Goal: Task Accomplishment & Management: Manage account settings

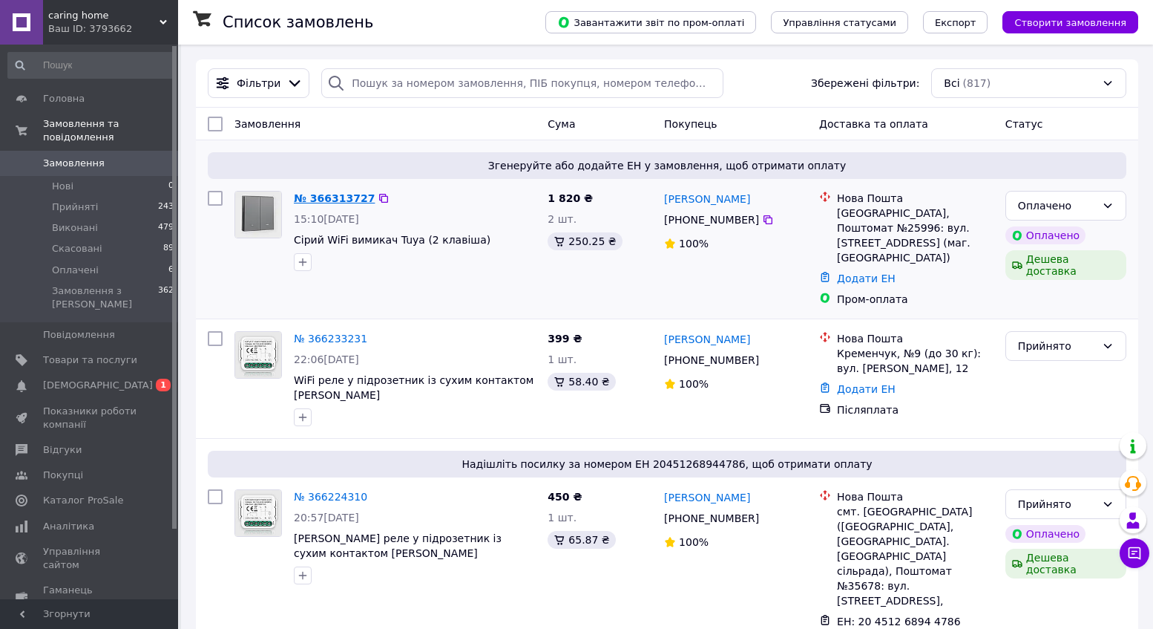
click at [323, 197] on link "№ 366313727" at bounding box center [334, 198] width 81 height 12
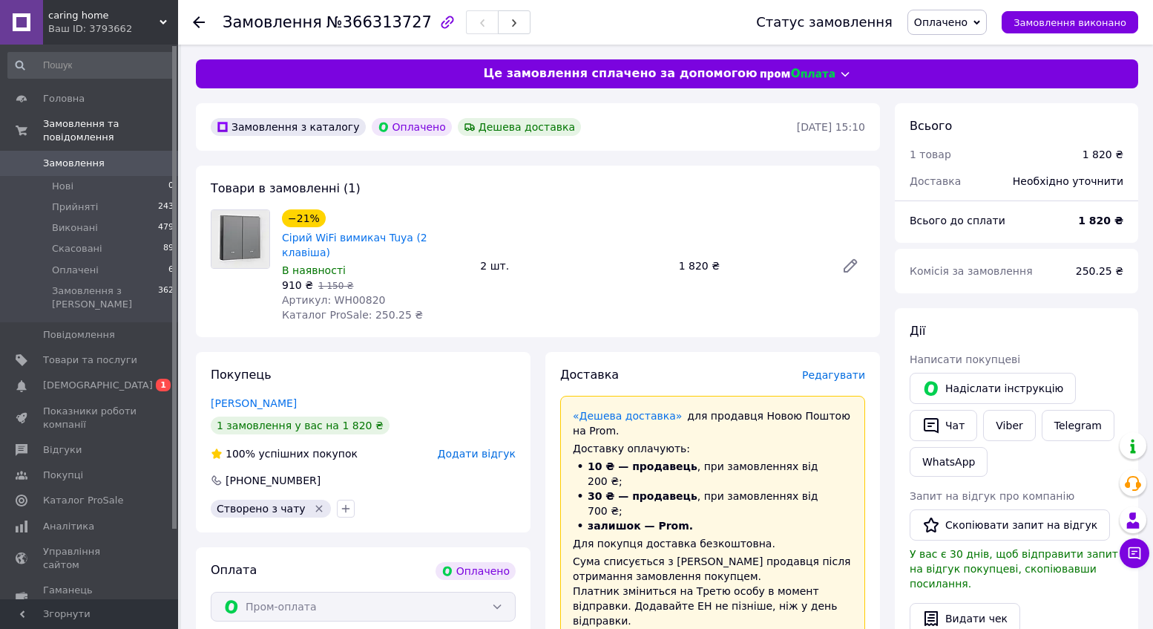
click at [957, 24] on span "Оплачено" at bounding box center [940, 22] width 53 height 12
click at [949, 53] on li "Прийнято" at bounding box center [947, 52] width 78 height 22
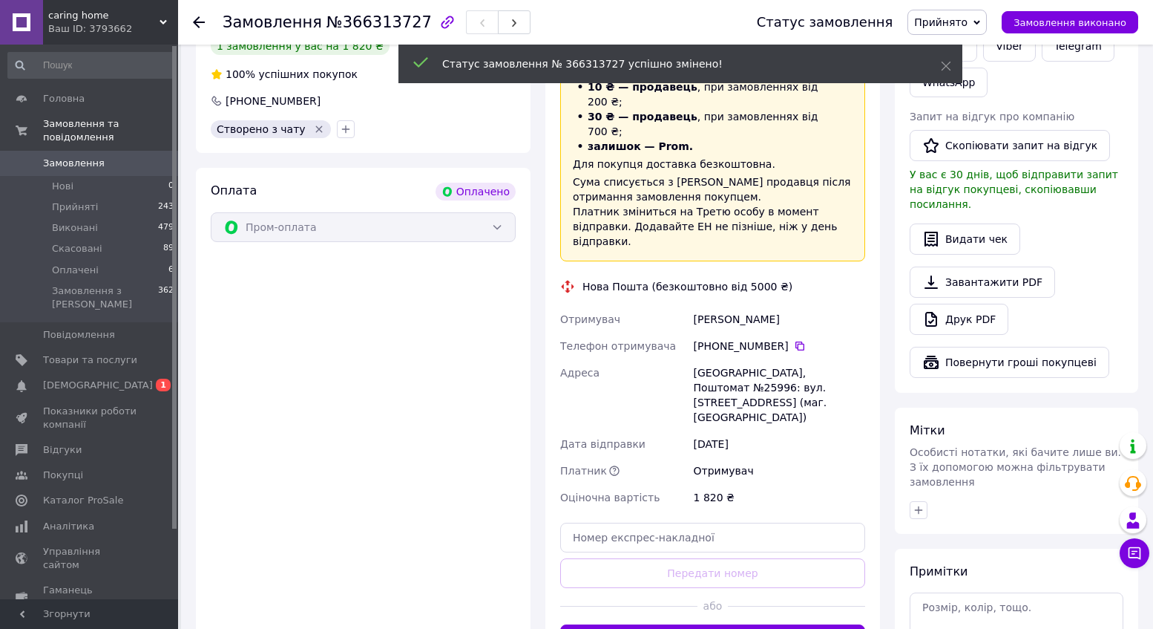
scroll to position [382, 0]
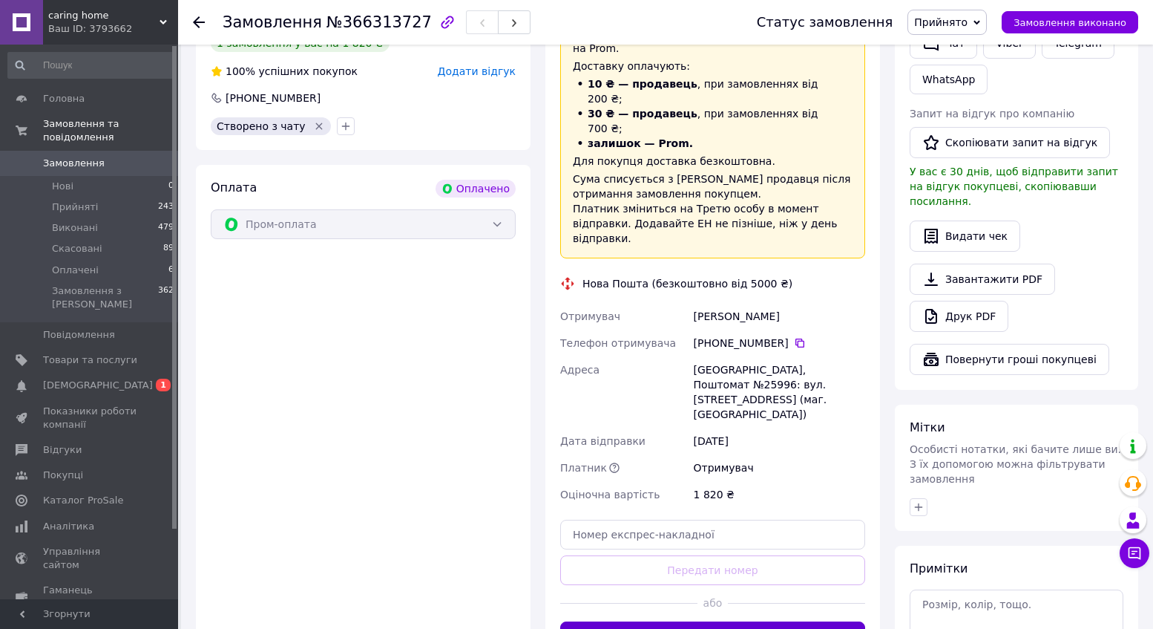
click at [701, 621] on button "Згенерувати ЕН" at bounding box center [712, 636] width 305 height 30
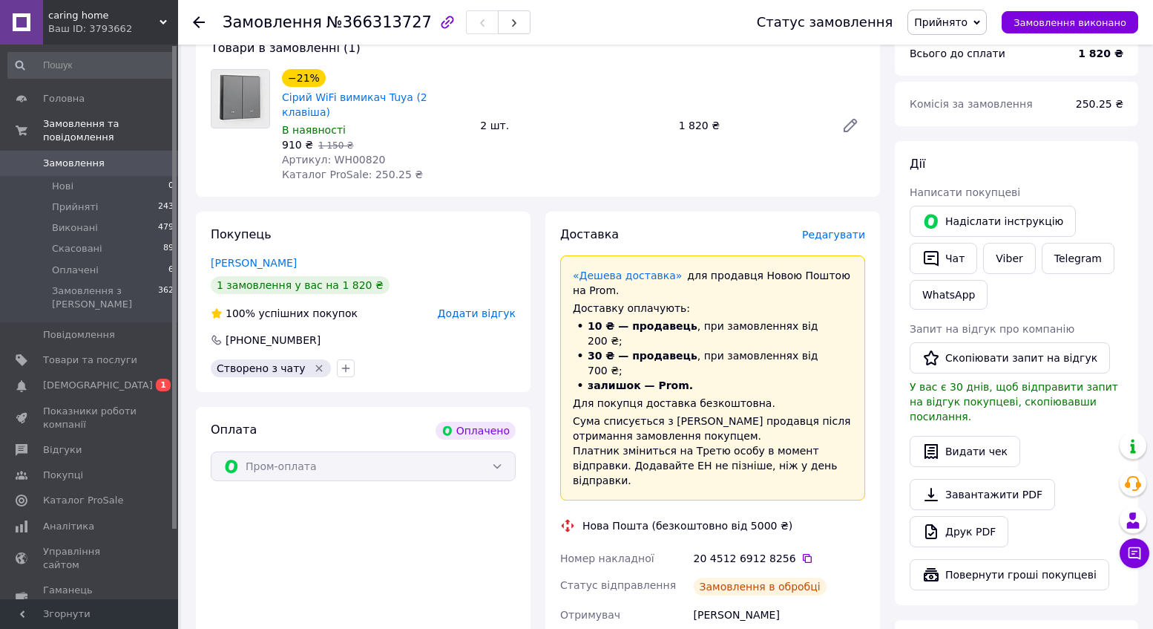
scroll to position [119, 0]
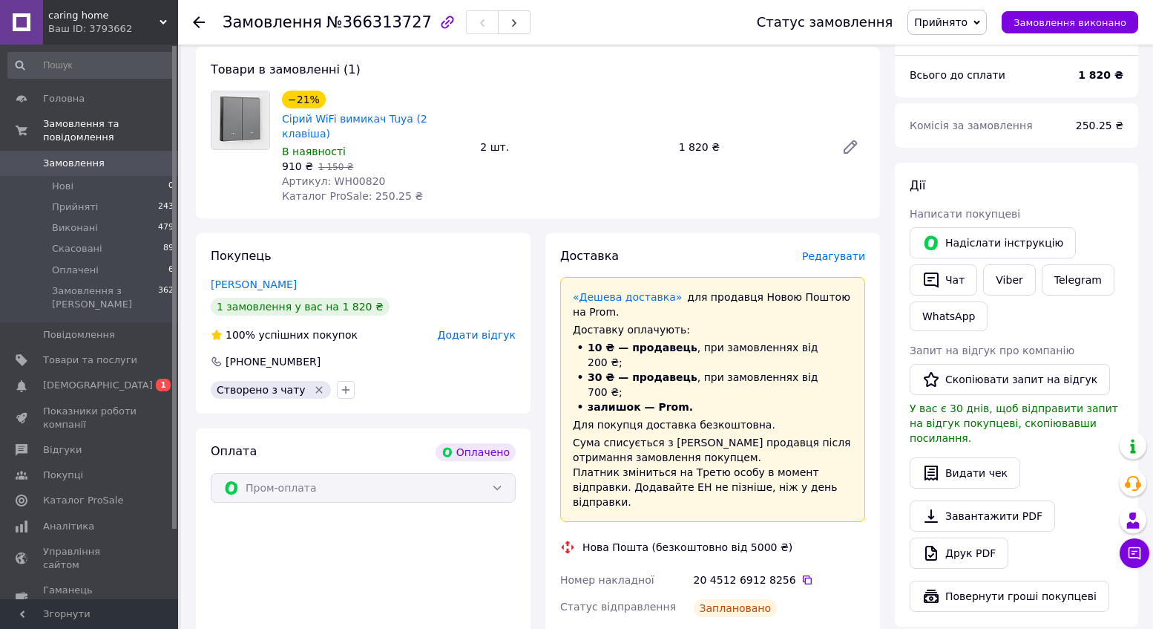
click at [370, 175] on span "Артикул: WH00820" at bounding box center [333, 181] width 103 height 12
copy span "WH00820"
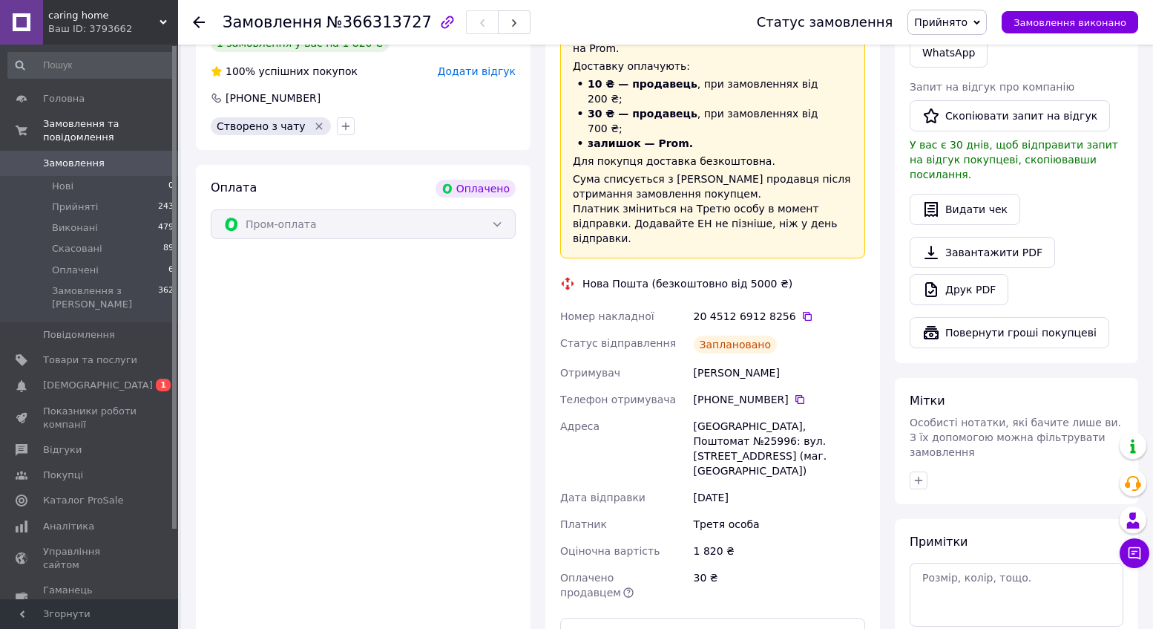
scroll to position [393, 0]
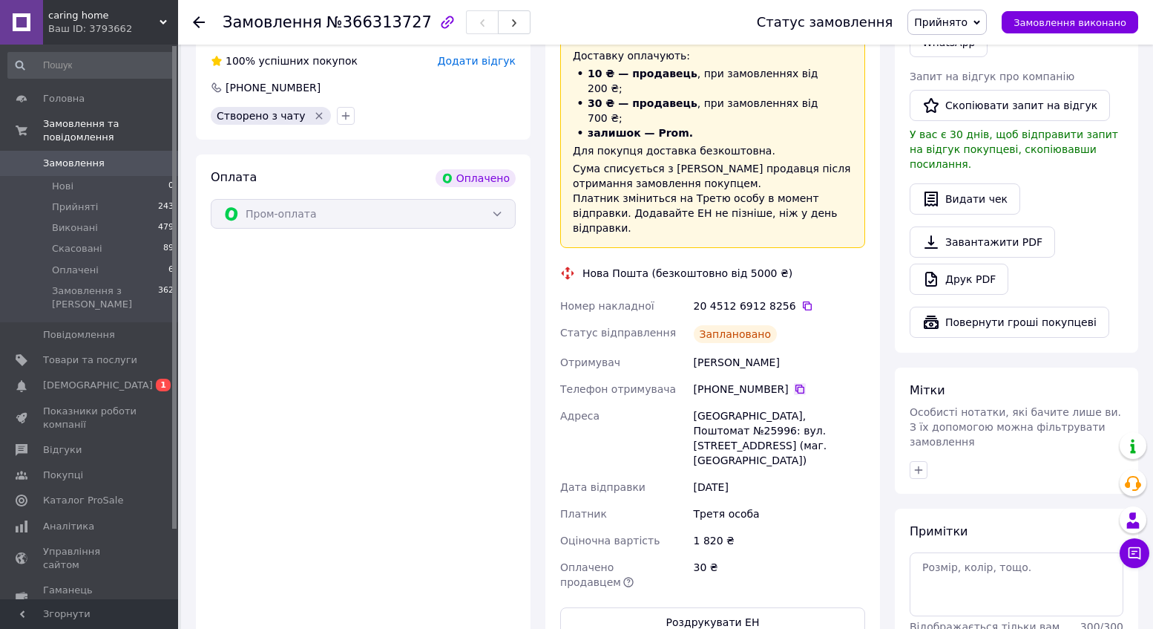
click at [801, 383] on icon at bounding box center [800, 389] width 12 height 12
click at [813, 402] on div "[GEOGRAPHIC_DATA], Поштомат №25996: вул. [STREET_ADDRESS] (маг. [GEOGRAPHIC_DAT…" at bounding box center [779, 437] width 177 height 71
copy div "25996"
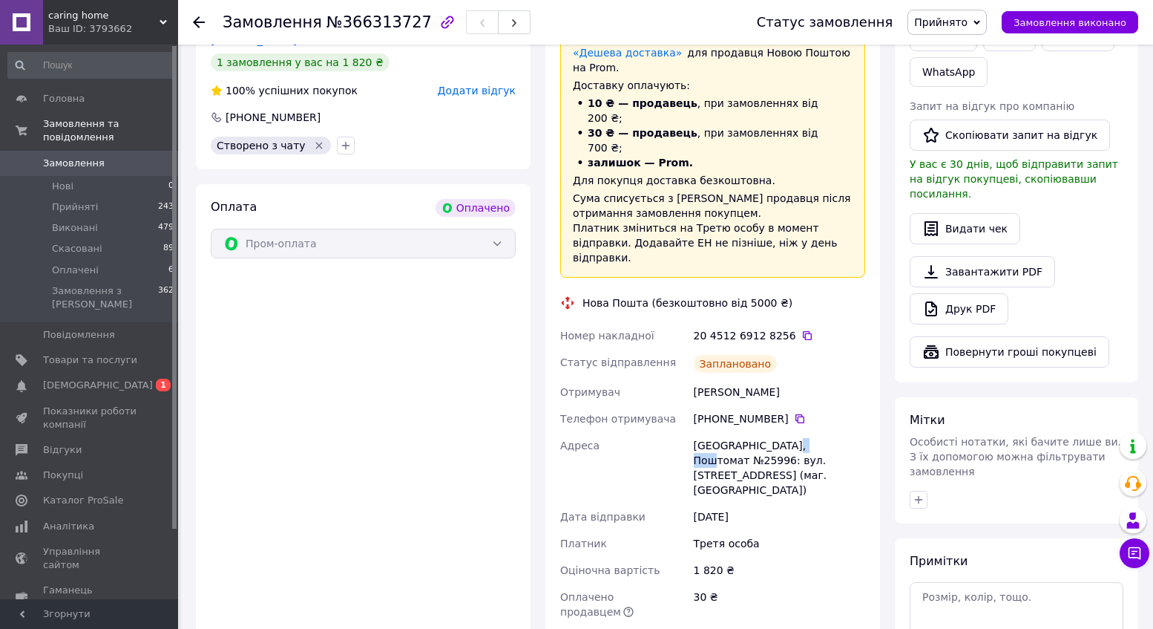
scroll to position [391, 0]
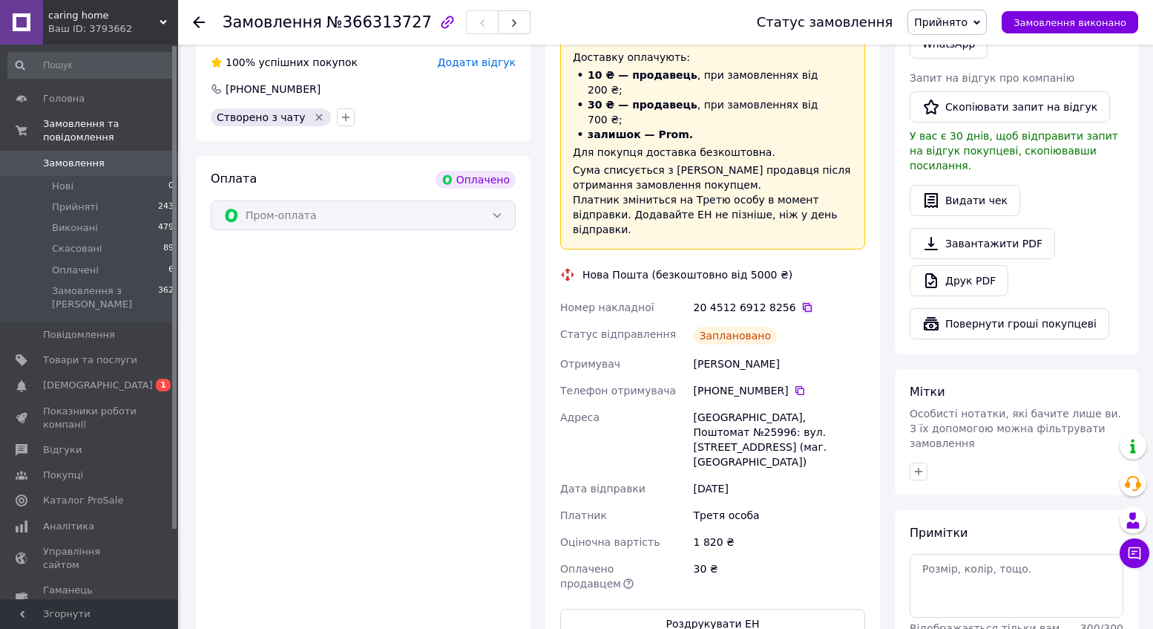
click at [803, 303] on icon at bounding box center [807, 307] width 9 height 9
click at [197, 25] on use at bounding box center [199, 22] width 12 height 12
